Goal: Task Accomplishment & Management: Use online tool/utility

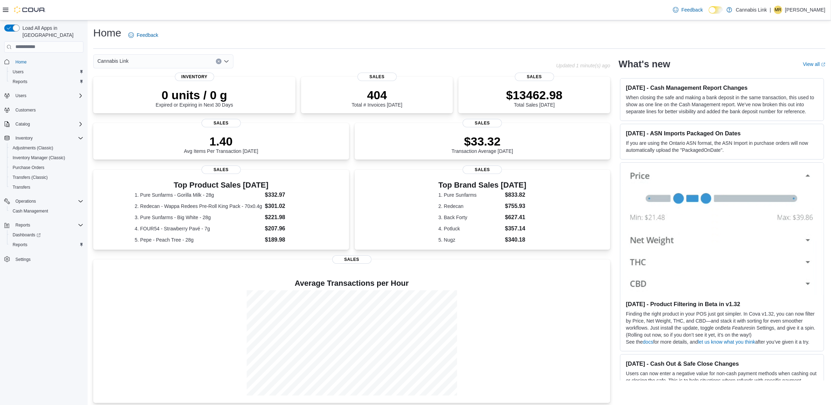
click at [229, 57] on div "Cannabis Link" at bounding box center [163, 61] width 140 height 14
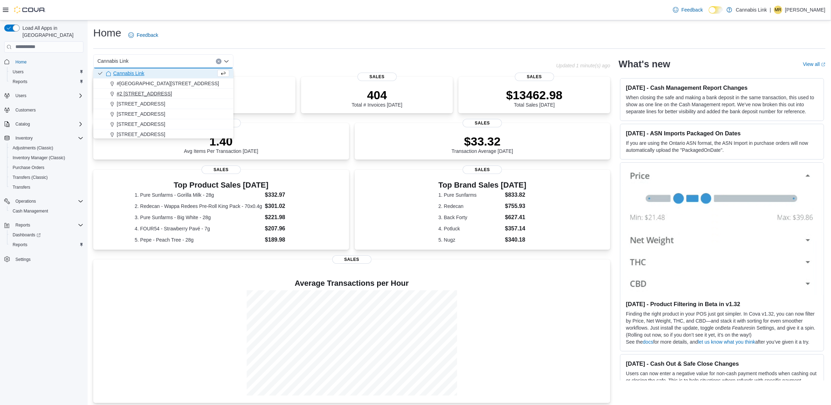
click at [148, 94] on span "#2 [STREET_ADDRESS]" at bounding box center [144, 93] width 55 height 7
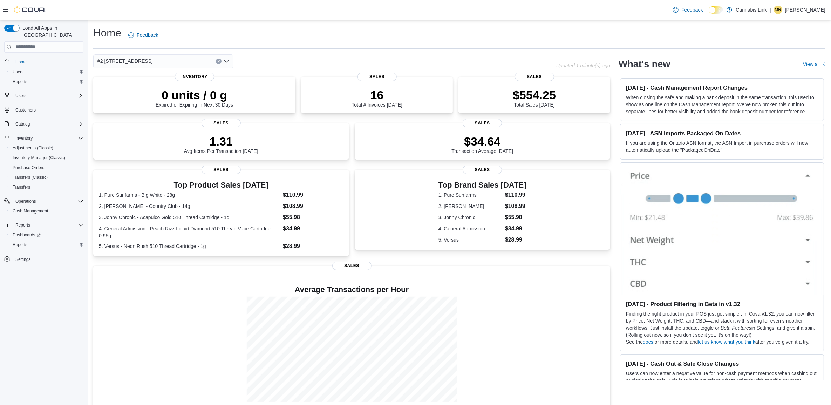
click at [216, 62] on button "Clear input" at bounding box center [219, 62] width 6 height 6
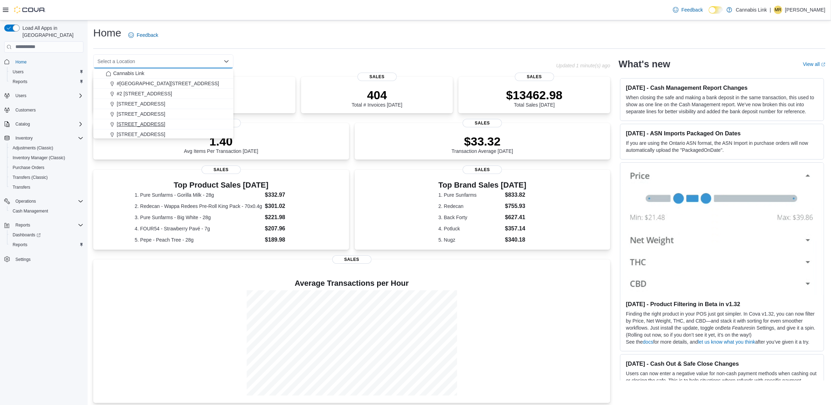
click at [153, 124] on span "[STREET_ADDRESS]" at bounding box center [141, 124] width 48 height 7
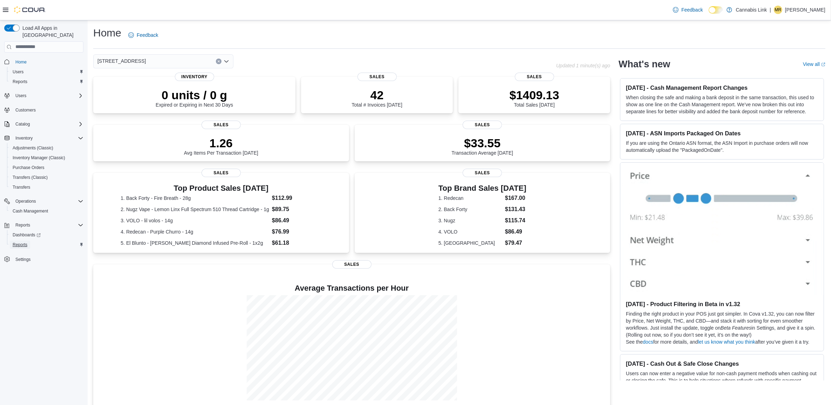
click at [21, 240] on span "Reports" at bounding box center [20, 244] width 15 height 8
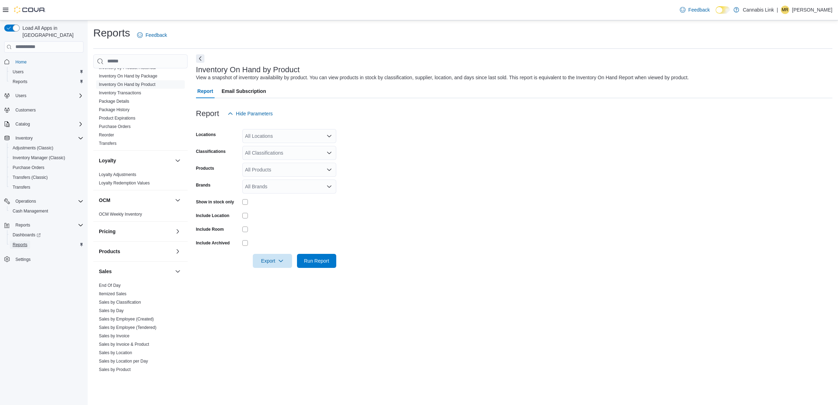
scroll to position [263, 0]
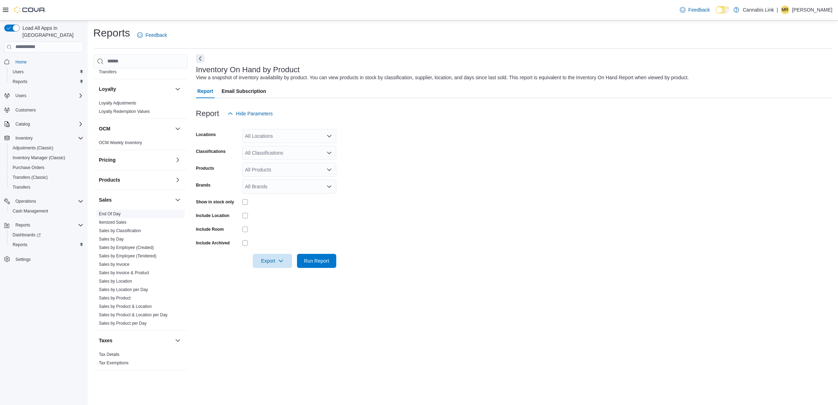
click at [123, 215] on span "End Of Day" at bounding box center [140, 214] width 89 height 8
click at [119, 215] on link "End Of Day" at bounding box center [110, 213] width 22 height 5
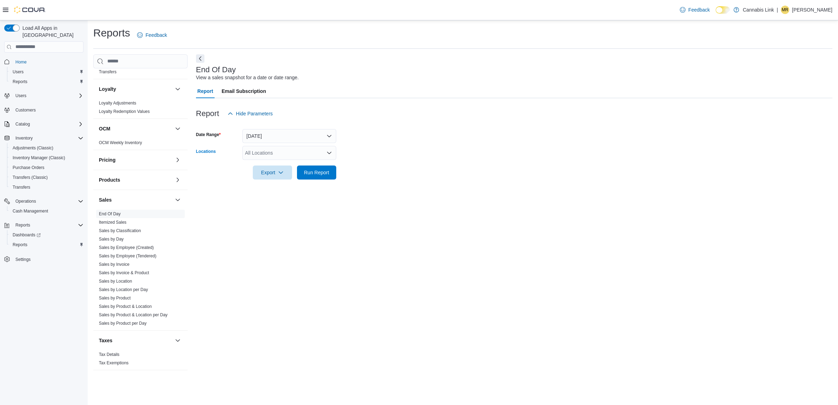
click at [321, 156] on div "All Locations" at bounding box center [289, 153] width 94 height 14
click at [295, 186] on span "#2 [STREET_ADDRESS]" at bounding box center [284, 185] width 55 height 7
click at [463, 167] on form "Date Range [DATE] Locations #2 [STREET_ADDRESS] Export Run Report" at bounding box center [514, 150] width 636 height 59
click at [316, 177] on span "Run Report" at bounding box center [316, 172] width 31 height 14
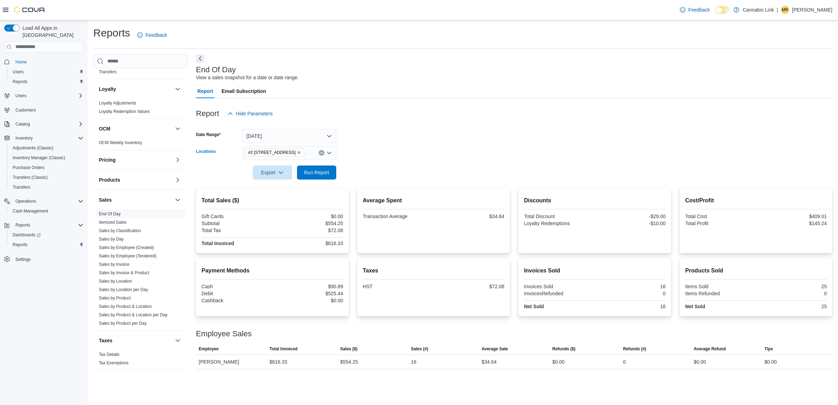
click at [323, 153] on button "Clear input" at bounding box center [322, 153] width 6 height 6
click at [374, 169] on form "Date Range [DATE] Locations All Locations Export Run Report" at bounding box center [514, 150] width 636 height 59
click at [332, 137] on button "[DATE]" at bounding box center [289, 136] width 94 height 14
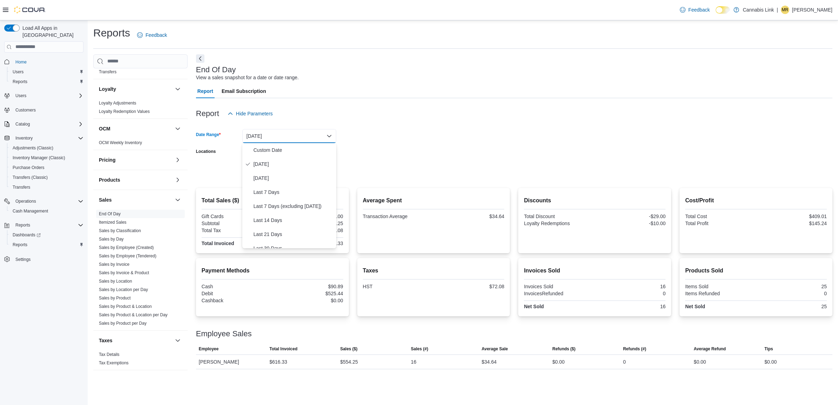
drag, startPoint x: 451, startPoint y: 141, endPoint x: 431, endPoint y: 146, distance: 21.0
click at [451, 141] on form "Date Range [DATE] Locations All Locations Export Run Report" at bounding box center [514, 150] width 636 height 59
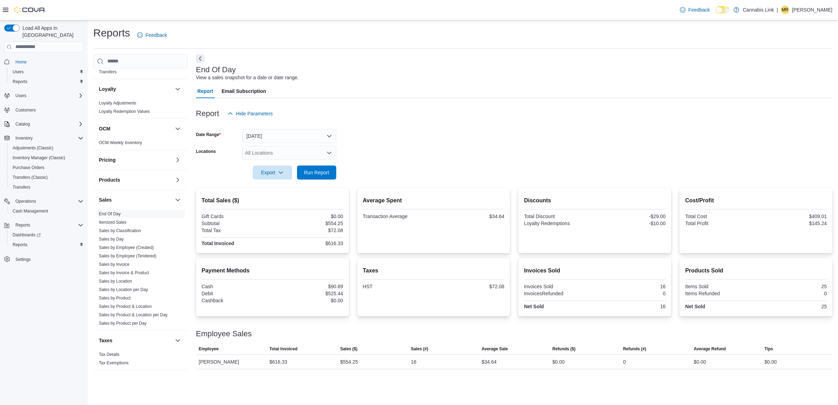
click at [329, 149] on div "All Locations" at bounding box center [289, 153] width 94 height 14
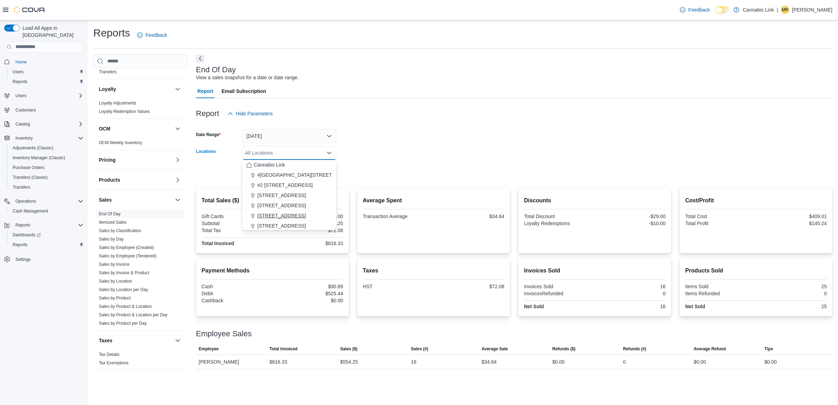
click at [293, 213] on span "[STREET_ADDRESS]" at bounding box center [281, 215] width 48 height 7
click at [361, 179] on div at bounding box center [514, 183] width 636 height 8
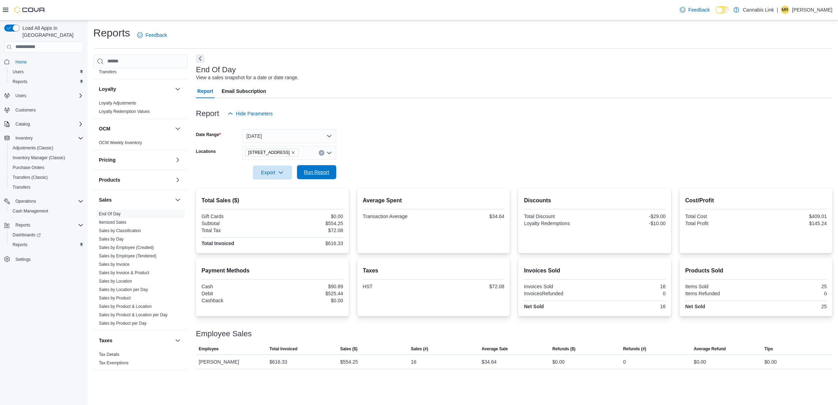
click at [316, 167] on span "Run Report" at bounding box center [316, 172] width 31 height 14
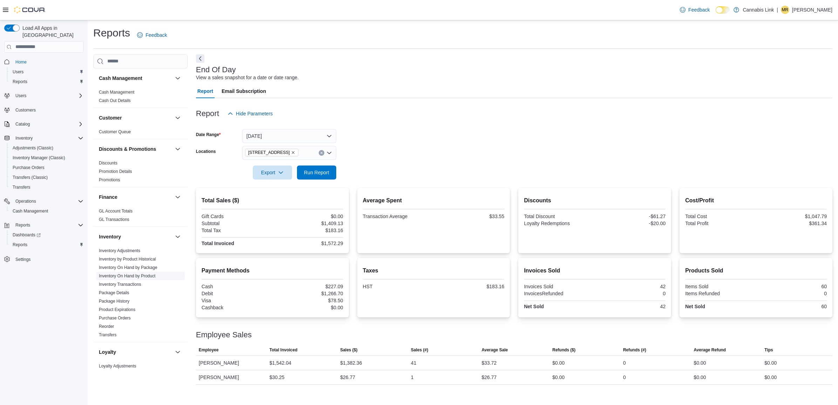
click at [147, 274] on link "Inventory On Hand by Product" at bounding box center [127, 275] width 56 height 5
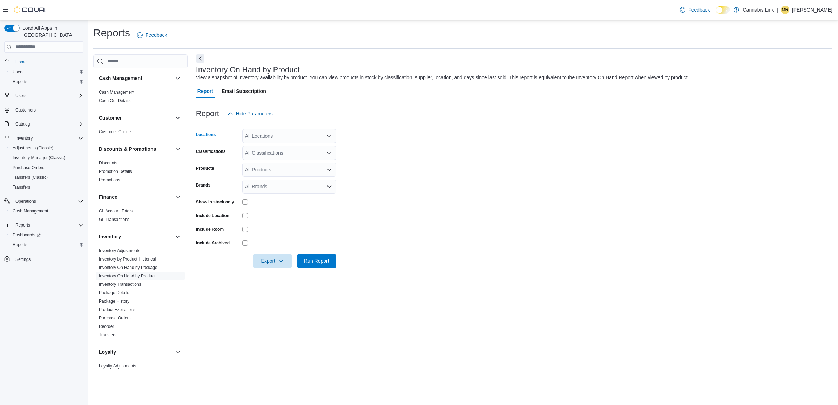
click at [315, 133] on div "All Locations" at bounding box center [289, 136] width 94 height 14
click at [287, 197] on span "[STREET_ADDRESS]" at bounding box center [281, 198] width 48 height 7
click at [421, 171] on form "Locations [STREET_ADDRESS] Classifications All Classifications Products All Pro…" at bounding box center [514, 194] width 636 height 147
click at [331, 264] on span "Run Report" at bounding box center [316, 260] width 31 height 14
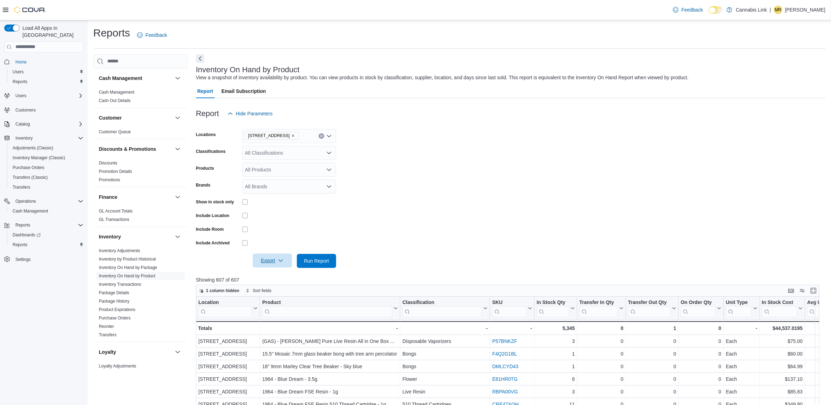
click at [278, 261] on icon "button" at bounding box center [281, 261] width 6 height 6
click at [277, 277] on button "Export to Excel" at bounding box center [273, 274] width 40 height 14
